Goal: Transaction & Acquisition: Obtain resource

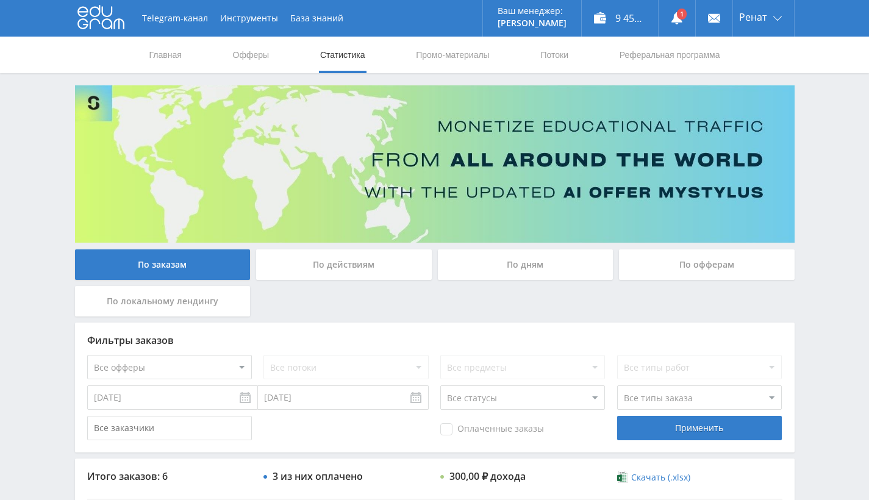
scroll to position [183, 0]
click at [256, 62] on link "Офферы" at bounding box center [251, 55] width 39 height 37
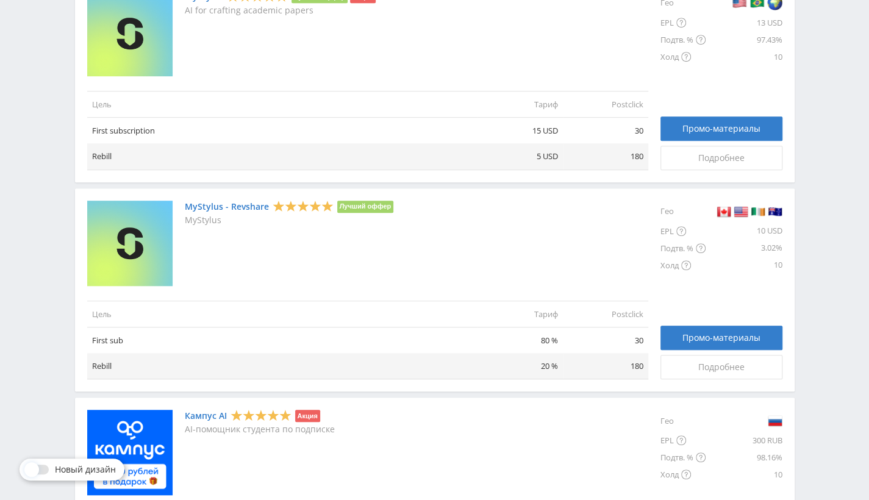
scroll to position [366, 0]
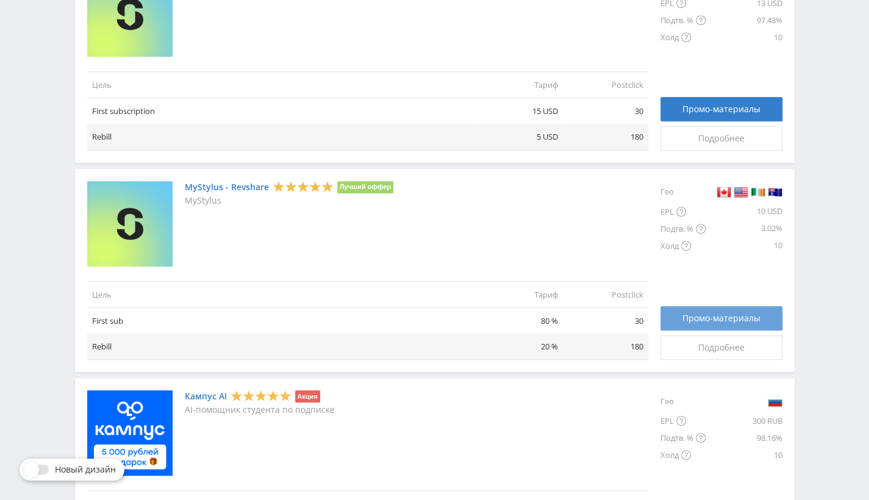
click at [716, 317] on span "Промо-материалы" at bounding box center [722, 319] width 78 height 10
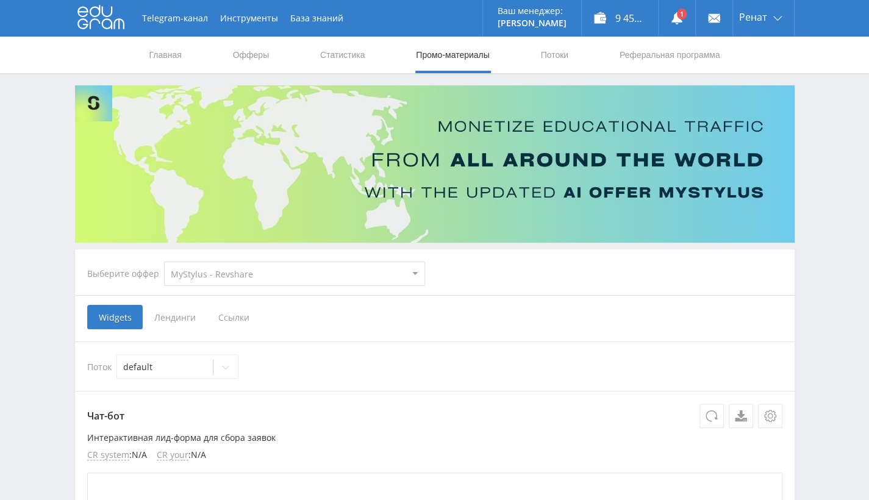
scroll to position [61, 0]
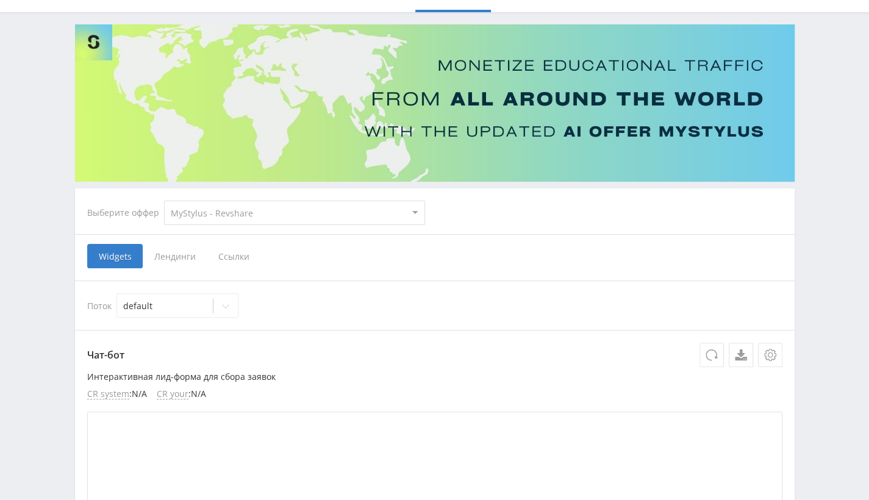
click at [338, 211] on select "MyStylus MyStylus - Revshare Кампус AI Studybay Автор24 Studybay [GEOGRAPHIC_DA…" at bounding box center [294, 213] width 261 height 24
select select "339"
click at [164, 201] on select "MyStylus MyStylus - Revshare Кампус AI Studybay Автор24 Studybay [GEOGRAPHIC_DA…" at bounding box center [294, 213] width 261 height 24
click at [286, 254] on span "Ссылки" at bounding box center [295, 256] width 54 height 24
click at [0, 0] on input "Ссылки" at bounding box center [0, 0] width 0 height 0
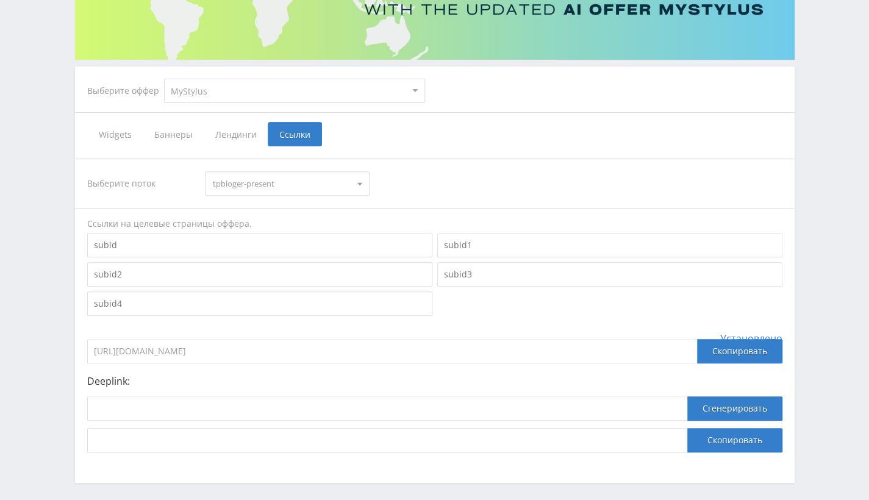
scroll to position [232, 0]
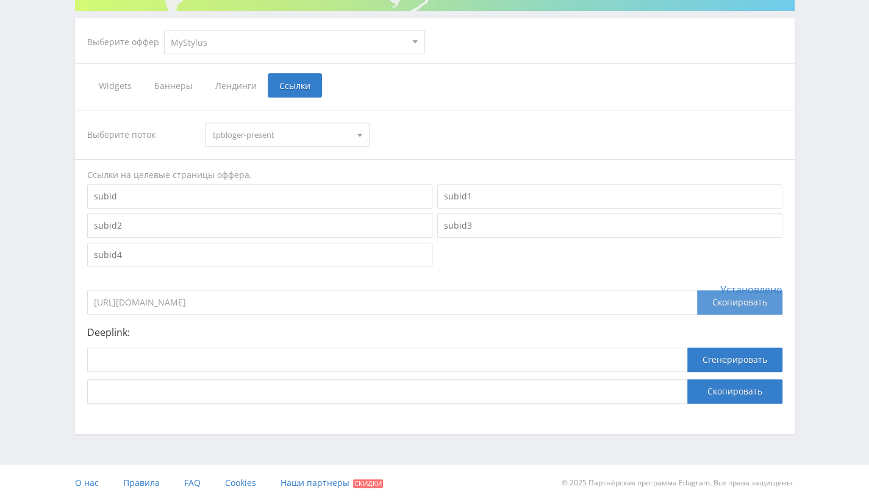
click at [738, 306] on div "Скопировать" at bounding box center [739, 302] width 85 height 24
